Goal: Navigation & Orientation: Go to known website

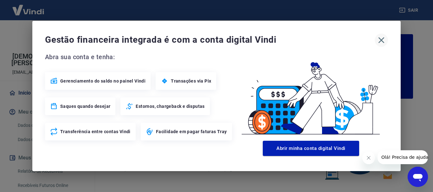
click at [379, 36] on icon "button" at bounding box center [381, 40] width 10 height 10
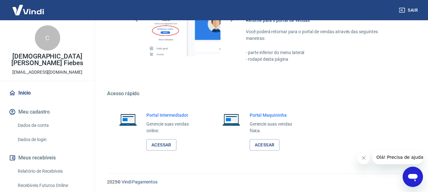
scroll to position [393, 0]
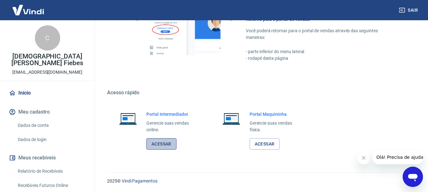
click at [163, 142] on link "Acessar" at bounding box center [161, 145] width 30 height 12
